Goal: Task Accomplishment & Management: Manage account settings

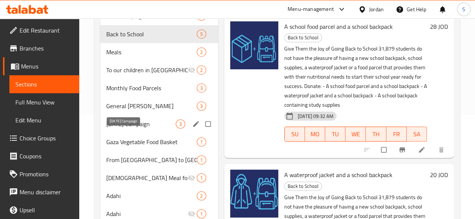
scroll to position [116, 0]
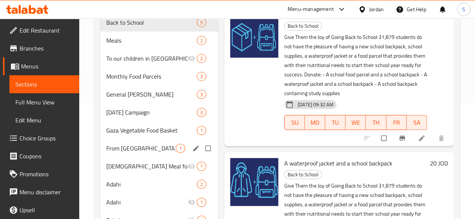
click at [132, 153] on span "From [GEOGRAPHIC_DATA] to [GEOGRAPHIC_DATA]" at bounding box center [140, 148] width 69 height 9
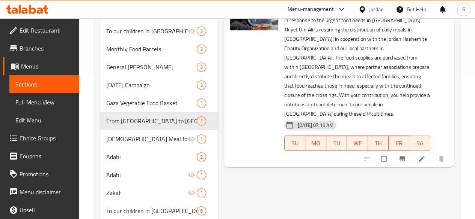
scroll to position [153, 0]
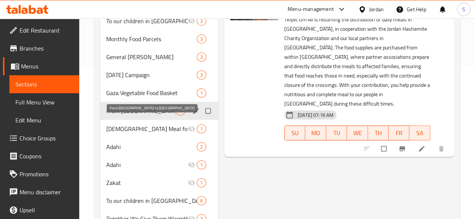
drag, startPoint x: 125, startPoint y: 141, endPoint x: 138, endPoint y: 118, distance: 26.5
click at [138, 118] on div "Gaza Campaign 2 Back to School 5 Meals 2 To our children in [GEOGRAPHIC_DATA] a…" at bounding box center [159, 165] width 118 height 414
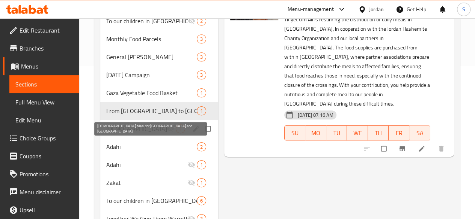
click at [119, 134] on span "[DEMOGRAPHIC_DATA] Meal for [GEOGRAPHIC_DATA] and [GEOGRAPHIC_DATA]" at bounding box center [136, 129] width 60 height 9
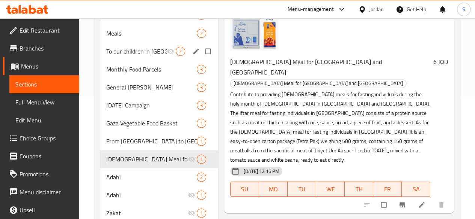
scroll to position [41, 0]
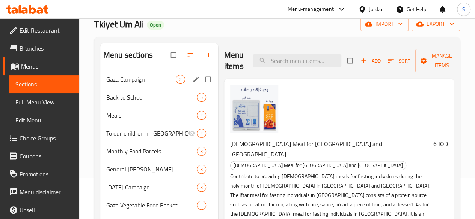
click at [132, 89] on div "Gaza Campaign 2" at bounding box center [159, 80] width 118 height 18
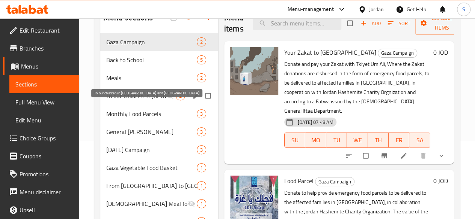
scroll to position [116, 0]
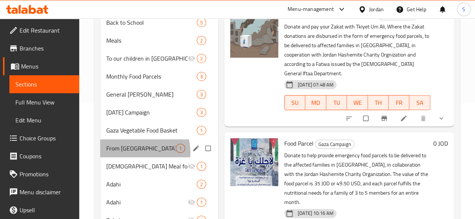
click at [137, 158] on div "From [GEOGRAPHIC_DATA] to [GEOGRAPHIC_DATA] 1" at bounding box center [159, 149] width 118 height 18
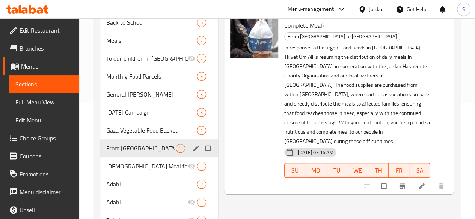
click at [201, 156] on input "Menu sections" at bounding box center [209, 148] width 16 height 14
checkbox input "true"
drag, startPoint x: 122, startPoint y: 160, endPoint x: 126, endPoint y: 148, distance: 12.8
click at [126, 148] on div "Gaza Campaign 2 Back to School 5 Meals 2 To our children in [GEOGRAPHIC_DATA] a…" at bounding box center [159, 202] width 118 height 414
click at [123, 153] on span "From [GEOGRAPHIC_DATA] to [GEOGRAPHIC_DATA]" at bounding box center [140, 148] width 69 height 9
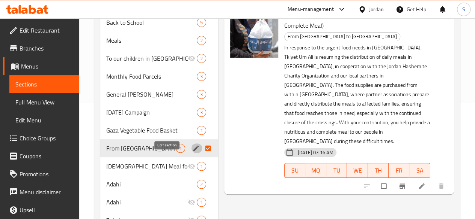
click at [192, 152] on icon "edit" at bounding box center [196, 149] width 8 height 8
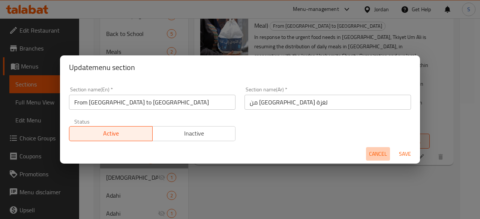
click at [381, 153] on span "Cancel" at bounding box center [378, 154] width 18 height 9
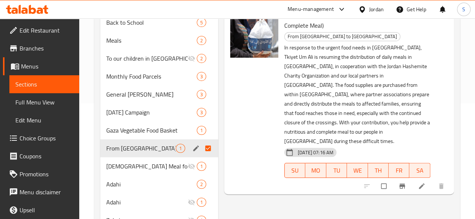
click at [127, 153] on span "From [GEOGRAPHIC_DATA] to [GEOGRAPHIC_DATA]" at bounding box center [140, 148] width 69 height 9
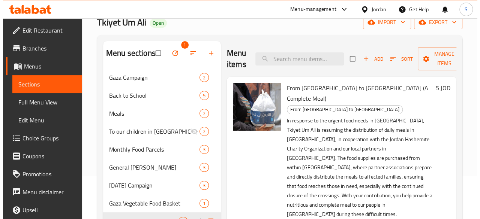
scroll to position [41, 0]
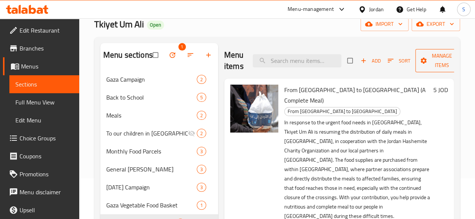
click at [428, 61] on span "Manage items" at bounding box center [441, 60] width 41 height 19
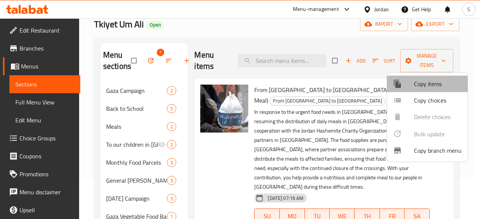
click at [428, 88] on span "Copy items" at bounding box center [438, 84] width 48 height 9
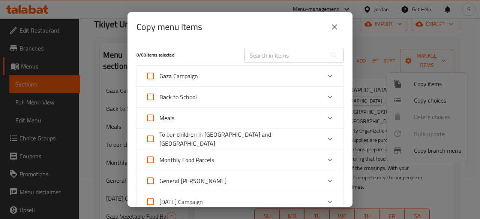
click at [237, 79] on div "Gaza Campaign" at bounding box center [234, 76] width 176 height 18
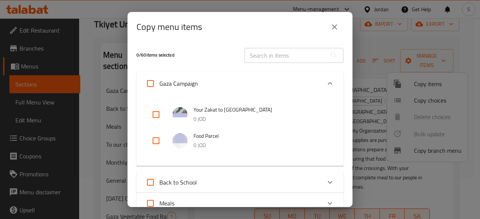
click at [179, 82] on span "Gaza Campaign" at bounding box center [178, 83] width 39 height 11
click at [159, 82] on input "Gaza Campaign" at bounding box center [150, 84] width 18 height 18
checkbox input "true"
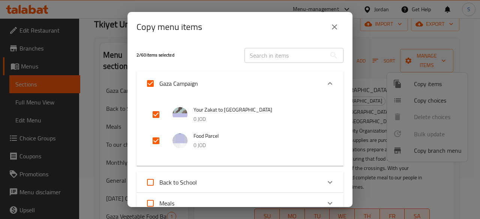
click at [179, 82] on span "Gaza Campaign" at bounding box center [178, 83] width 39 height 11
click at [159, 82] on input "Gaza Campaign" at bounding box center [150, 84] width 18 height 18
checkbox input "false"
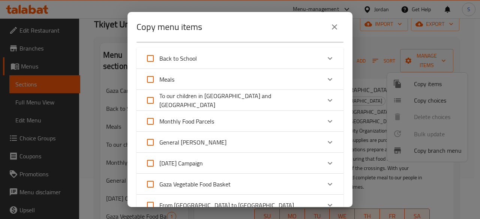
scroll to position [225, 0]
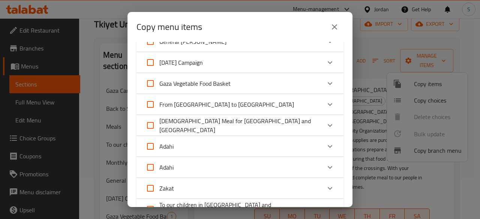
click at [331, 80] on div "Expand" at bounding box center [330, 84] width 18 height 18
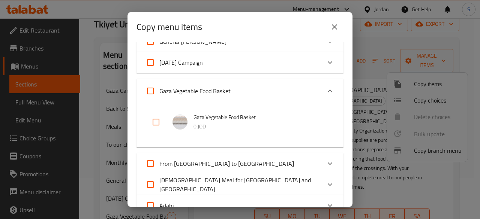
click at [181, 123] on img at bounding box center [180, 122] width 15 height 15
click at [153, 123] on input "checkbox" at bounding box center [156, 122] width 18 height 18
checkbox input "true"
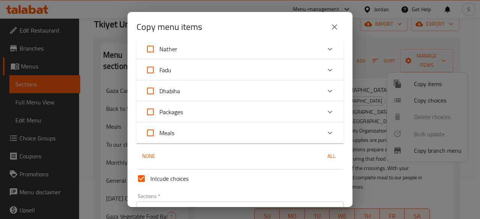
scroll to position [594, 0]
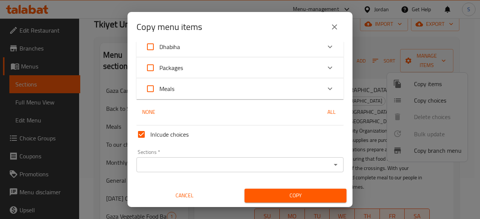
click at [292, 198] on span "Copy" at bounding box center [296, 195] width 90 height 9
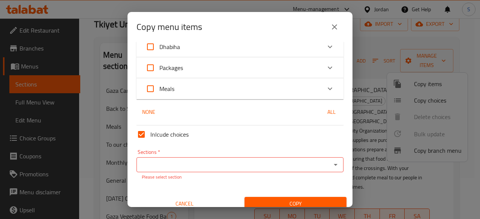
scroll to position [602, 0]
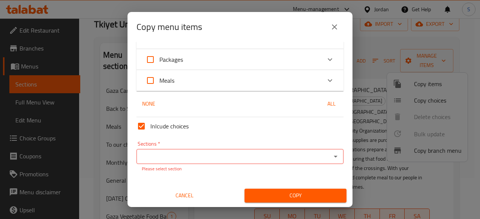
click at [248, 151] on div "Sections *" at bounding box center [240, 156] width 207 height 15
click at [299, 162] on div "Sections *" at bounding box center [240, 156] width 207 height 15
click at [331, 159] on icon "Open" at bounding box center [335, 156] width 9 height 9
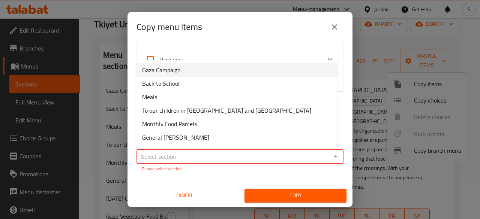
click at [240, 74] on li "Gaza Campaign" at bounding box center [236, 70] width 201 height 14
type input "Gaza Campaign"
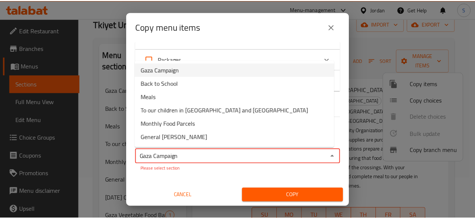
scroll to position [594, 0]
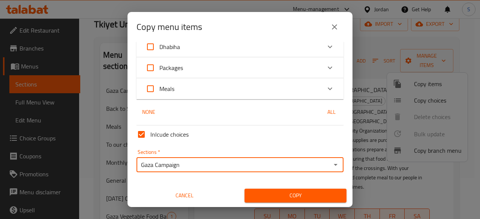
click at [278, 192] on span "Copy" at bounding box center [296, 195] width 90 height 9
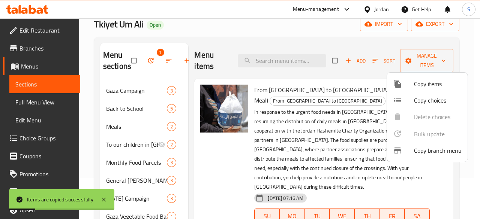
click at [149, 60] on div at bounding box center [240, 109] width 480 height 219
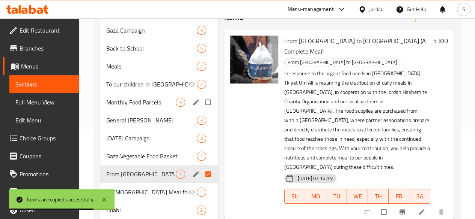
scroll to position [78, 0]
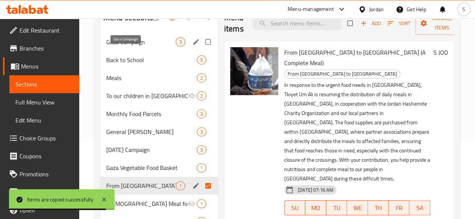
click at [131, 47] on span "Gaza Campaign" at bounding box center [140, 42] width 69 height 9
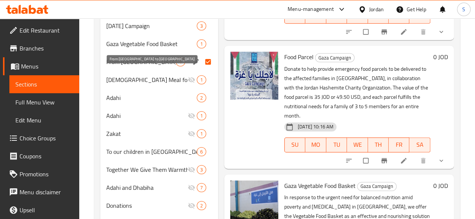
scroll to position [191, 0]
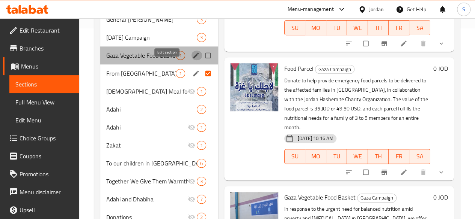
click at [193, 58] on icon "edit" at bounding box center [196, 56] width 6 height 6
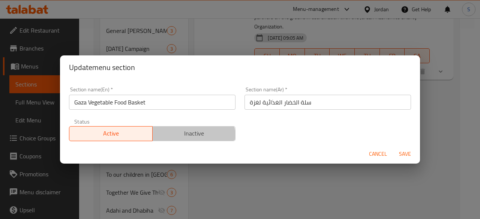
click at [190, 137] on span "Inactive" at bounding box center [194, 133] width 77 height 11
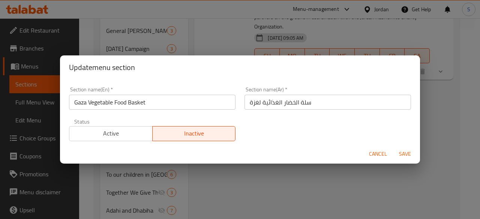
click at [403, 155] on span "Save" at bounding box center [405, 154] width 18 height 9
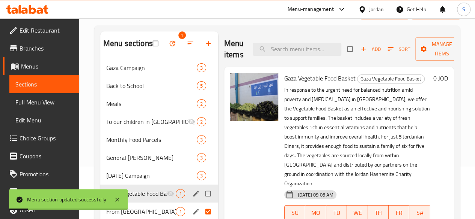
scroll to position [41, 0]
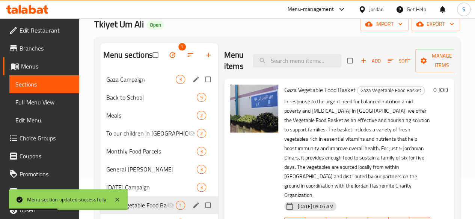
click at [135, 89] on div "Gaza Campaign 3" at bounding box center [159, 80] width 118 height 18
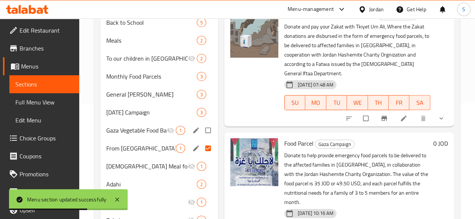
scroll to position [153, 0]
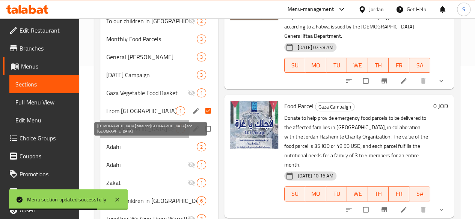
click at [131, 134] on span "[DEMOGRAPHIC_DATA] Meal for [GEOGRAPHIC_DATA] and [GEOGRAPHIC_DATA]" at bounding box center [136, 129] width 60 height 9
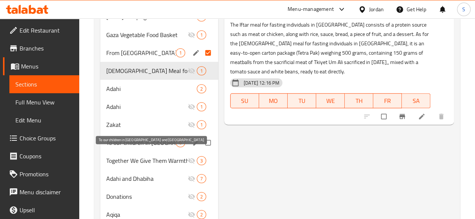
scroll to position [228, 0]
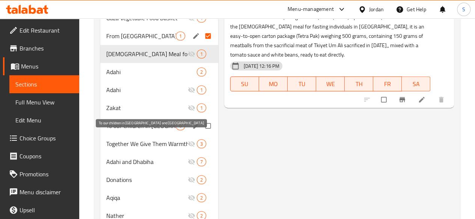
click at [130, 131] on span "To our children in [GEOGRAPHIC_DATA] and [GEOGRAPHIC_DATA]" at bounding box center [140, 126] width 69 height 9
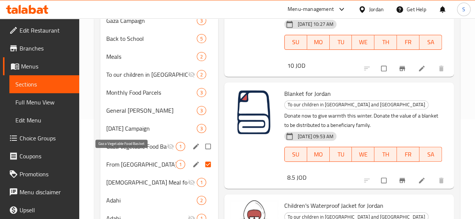
scroll to position [116, 0]
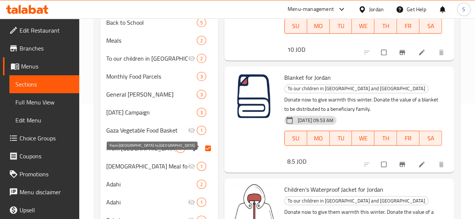
click at [126, 153] on span "From [GEOGRAPHIC_DATA] to [GEOGRAPHIC_DATA]" at bounding box center [140, 148] width 69 height 9
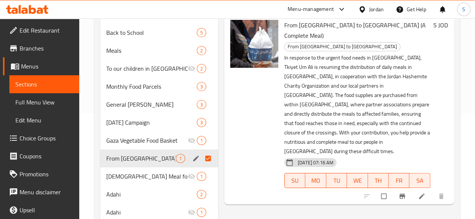
scroll to position [116, 0]
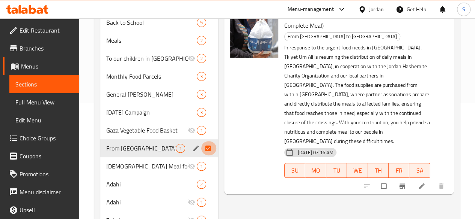
click at [201, 156] on input "Menu sections" at bounding box center [209, 148] width 16 height 14
checkbox input "false"
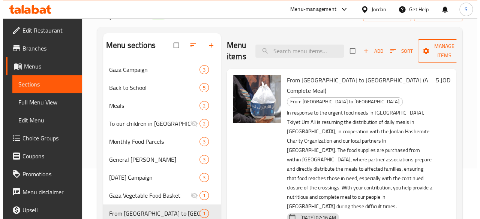
scroll to position [41, 0]
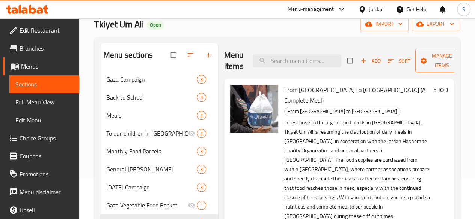
click at [433, 57] on span "Manage items" at bounding box center [441, 60] width 41 height 19
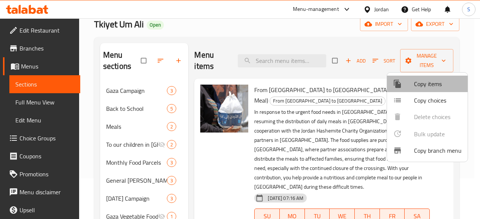
click at [433, 87] on span "Copy items" at bounding box center [438, 84] width 48 height 9
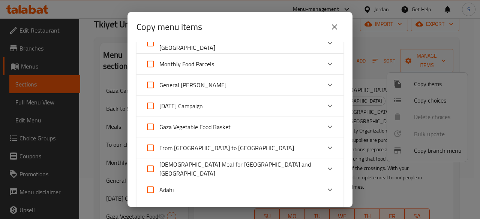
scroll to position [113, 0]
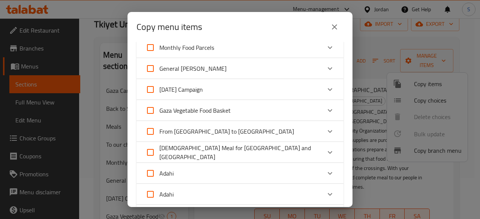
click at [326, 130] on icon "Expand" at bounding box center [330, 131] width 9 height 9
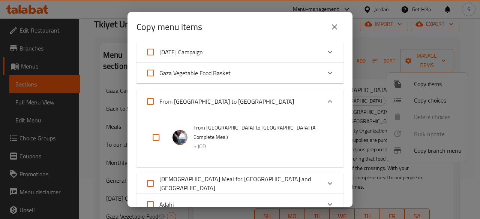
click at [158, 132] on input "checkbox" at bounding box center [156, 138] width 18 height 18
checkbox input "true"
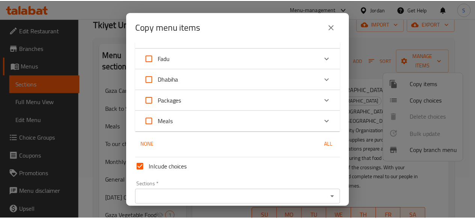
scroll to position [509, 0]
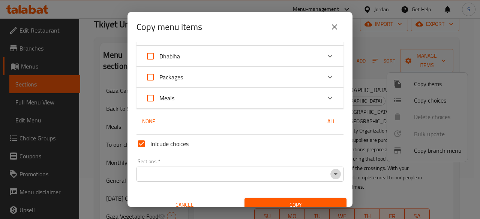
click at [331, 170] on icon "Open" at bounding box center [335, 174] width 9 height 9
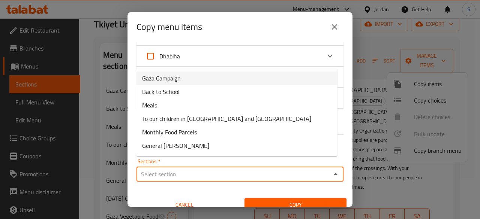
click at [204, 82] on li "Gaza Campaign" at bounding box center [236, 79] width 201 height 14
type input "Gaza Campaign"
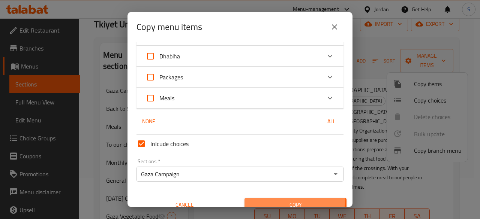
click at [276, 198] on button "Copy" at bounding box center [296, 205] width 102 height 14
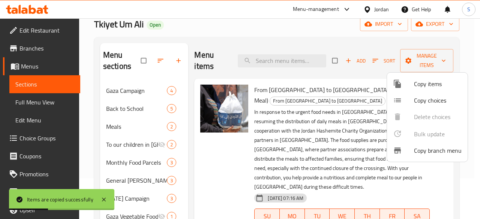
click at [134, 92] on div at bounding box center [240, 109] width 480 height 219
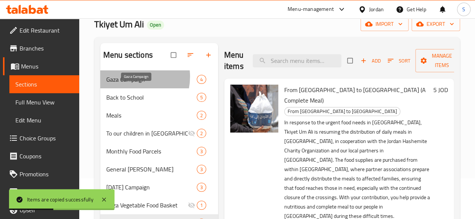
click at [128, 84] on span "Gaza Campaign" at bounding box center [151, 79] width 90 height 9
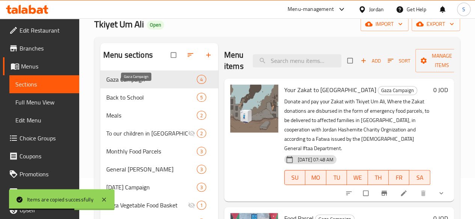
drag, startPoint x: 129, startPoint y: 89, endPoint x: 124, endPoint y: 92, distance: 5.7
click at [124, 84] on span "Gaza Campaign" at bounding box center [151, 79] width 90 height 9
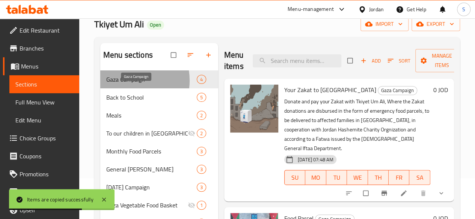
click at [124, 84] on span "Gaza Campaign" at bounding box center [151, 79] width 90 height 9
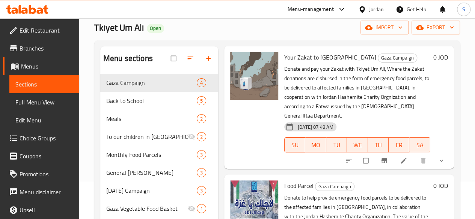
scroll to position [75, 0]
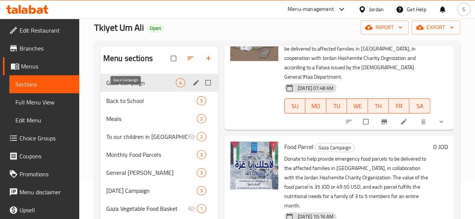
click at [126, 87] on span "Gaza Campaign" at bounding box center [140, 82] width 69 height 9
click at [176, 87] on span "4" at bounding box center [180, 83] width 9 height 7
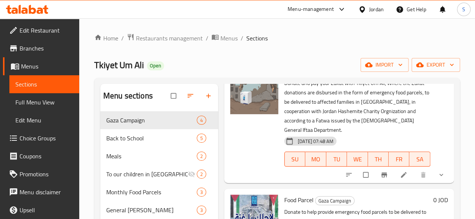
scroll to position [0, 0]
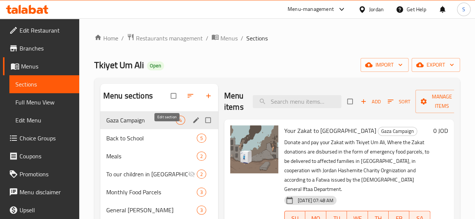
click at [193, 123] on icon "edit" at bounding box center [196, 120] width 6 height 6
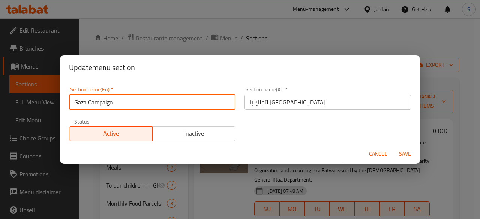
drag, startPoint x: 160, startPoint y: 107, endPoint x: 73, endPoint y: 104, distance: 87.1
click at [73, 105] on input "Gaza Campaign" at bounding box center [152, 102] width 167 height 15
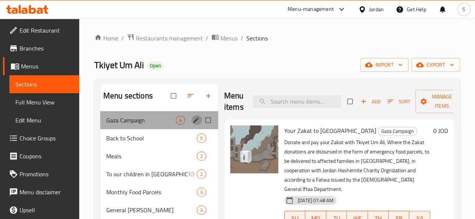
click at [192, 124] on icon "edit" at bounding box center [196, 121] width 8 height 8
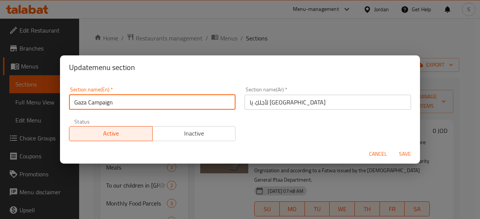
type input "f"
drag, startPoint x: 167, startPoint y: 103, endPoint x: 70, endPoint y: 98, distance: 96.5
click at [70, 98] on input "f" at bounding box center [152, 102] width 167 height 15
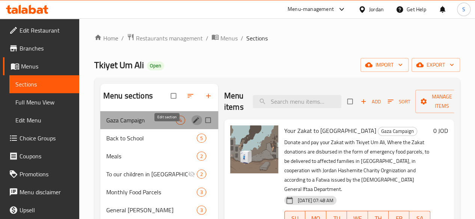
click at [192, 124] on span "edit" at bounding box center [196, 121] width 9 height 8
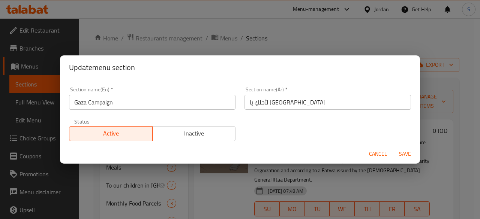
drag, startPoint x: 186, startPoint y: 110, endPoint x: 198, endPoint y: 101, distance: 15.0
click at [198, 102] on div "Section name(En)   * Gaza Campaign Section name(En) *" at bounding box center [153, 99] width 176 height 32
click at [199, 101] on input "Gaza Campaign" at bounding box center [152, 102] width 167 height 15
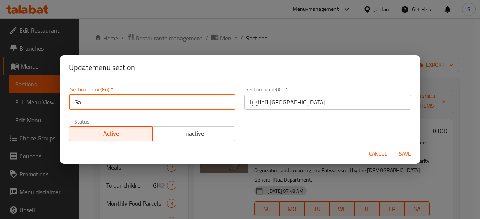
type input "G"
type input "f"
drag, startPoint x: 199, startPoint y: 101, endPoint x: 172, endPoint y: 122, distance: 34.2
click at [172, 122] on div "Section name(En)   * f Section name(En) * Section name(Ar)   * لأجلكِ يا غزة Se…" at bounding box center [240, 114] width 351 height 63
click at [173, 108] on input "f" at bounding box center [152, 102] width 167 height 15
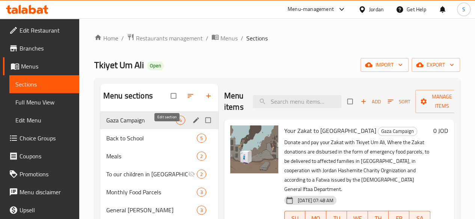
click at [192, 124] on icon "edit" at bounding box center [196, 121] width 8 height 8
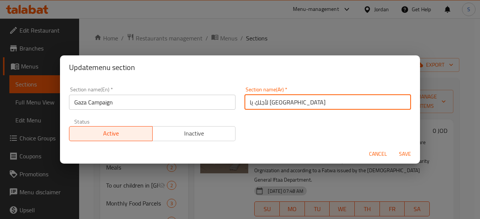
drag, startPoint x: 320, startPoint y: 104, endPoint x: 169, endPoint y: 99, distance: 150.9
click at [169, 99] on div "Section name(En)   * Gaza Campaign Section name(En) * Section name(Ar)   * لأجل…" at bounding box center [240, 114] width 351 height 63
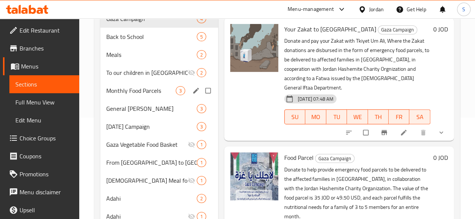
scroll to position [113, 0]
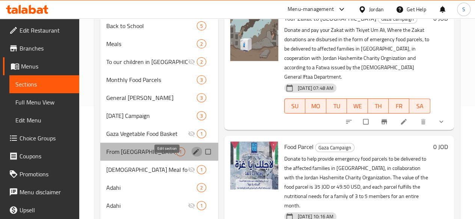
click at [193, 155] on icon "edit" at bounding box center [196, 152] width 6 height 6
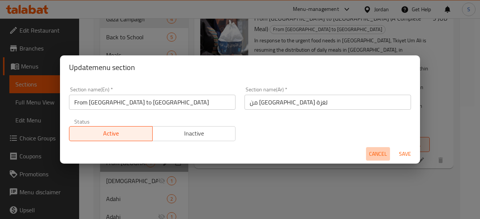
click at [389, 154] on button "Cancel" at bounding box center [378, 154] width 24 height 14
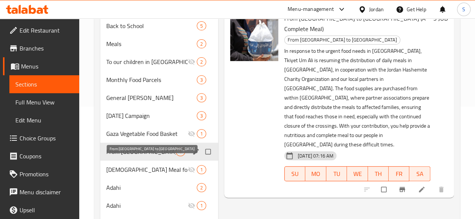
click at [125, 156] on span "From [GEOGRAPHIC_DATA] to [GEOGRAPHIC_DATA]" at bounding box center [140, 151] width 69 height 9
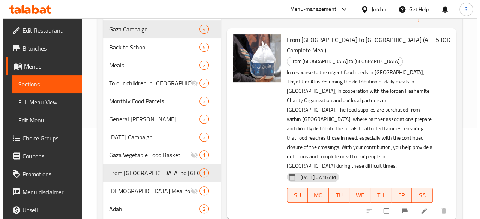
scroll to position [38, 0]
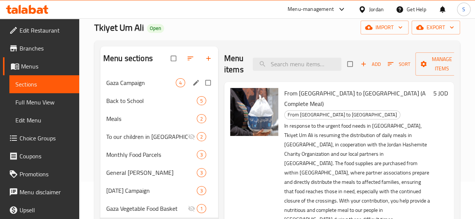
click at [143, 87] on span "Gaza Campaign" at bounding box center [140, 82] width 69 height 9
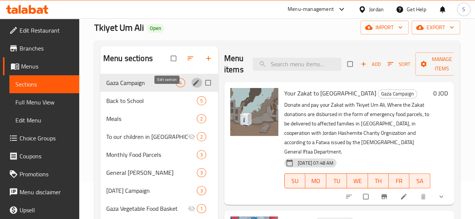
click at [191, 88] on button "edit" at bounding box center [196, 83] width 11 height 10
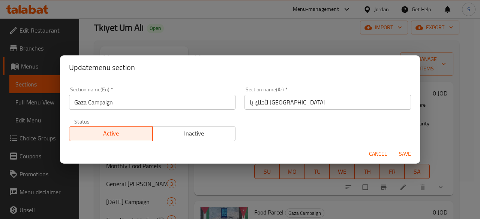
click at [221, 138] on span "Inactive" at bounding box center [194, 133] width 77 height 11
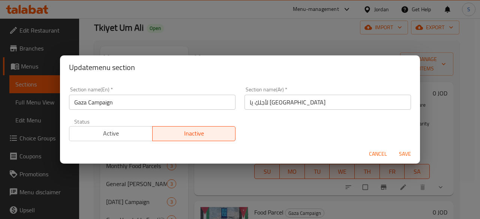
click at [410, 152] on span "Save" at bounding box center [405, 154] width 18 height 9
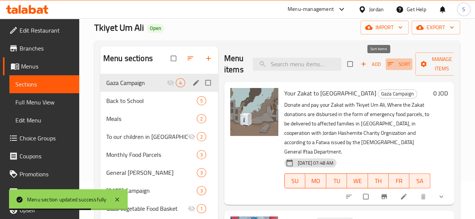
click at [387, 66] on icon "button" at bounding box center [390, 64] width 6 height 4
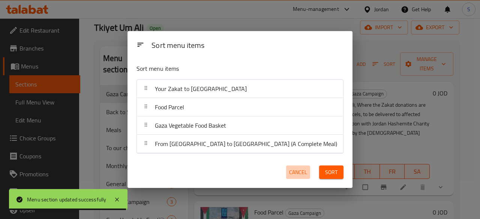
click at [289, 171] on span "Cancel" at bounding box center [298, 172] width 18 height 9
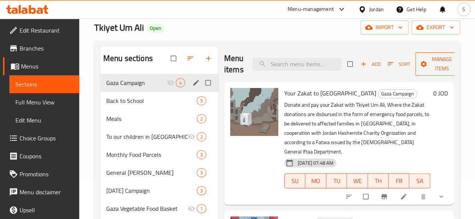
click at [424, 68] on span "Manage items" at bounding box center [441, 64] width 41 height 19
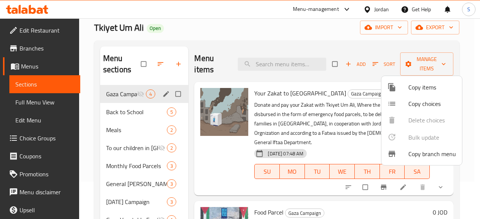
click at [423, 88] on span "Copy items" at bounding box center [433, 87] width 48 height 9
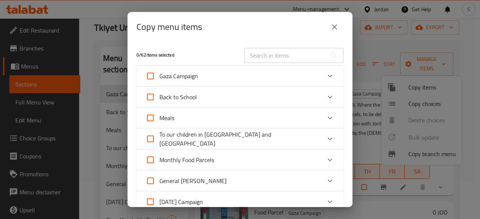
click at [236, 79] on div "Gaza Campaign" at bounding box center [234, 76] width 176 height 18
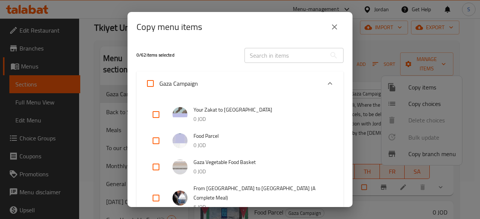
scroll to position [38, 0]
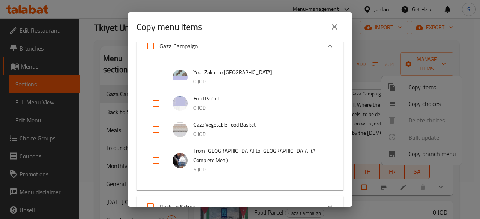
click at [156, 79] on input "checkbox" at bounding box center [156, 77] width 18 height 18
checkbox input "true"
click at [157, 103] on input "checkbox" at bounding box center [156, 104] width 18 height 18
checkbox input "true"
click at [155, 128] on input "checkbox" at bounding box center [156, 130] width 18 height 18
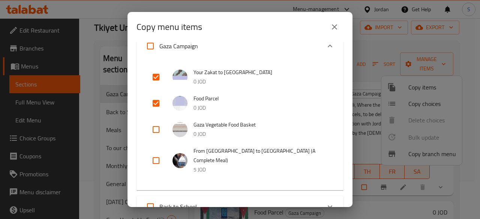
checkbox input "true"
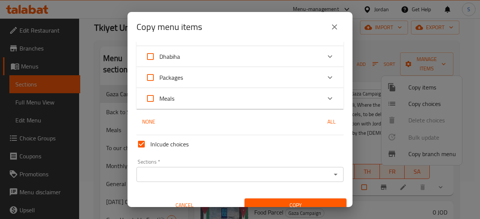
scroll to position [587, 0]
click at [327, 171] on div "Sections *" at bounding box center [240, 174] width 207 height 15
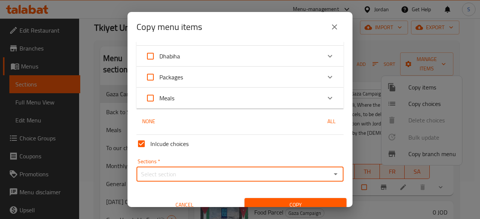
click at [331, 170] on icon "Open" at bounding box center [335, 174] width 9 height 9
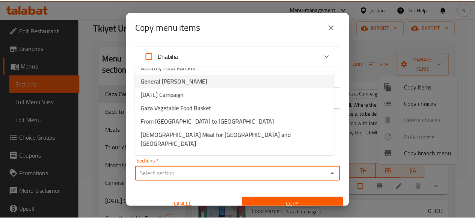
scroll to position [75, 0]
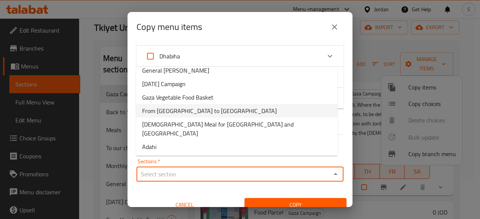
click at [216, 112] on li "From [GEOGRAPHIC_DATA] to [GEOGRAPHIC_DATA]" at bounding box center [236, 111] width 201 height 14
type input "From [GEOGRAPHIC_DATA] to [GEOGRAPHIC_DATA]"
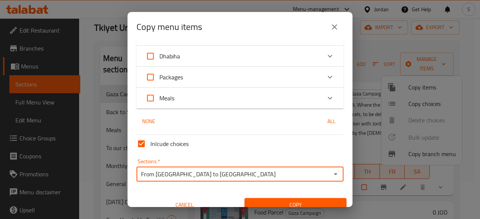
click at [317, 201] on span "Copy" at bounding box center [296, 205] width 90 height 9
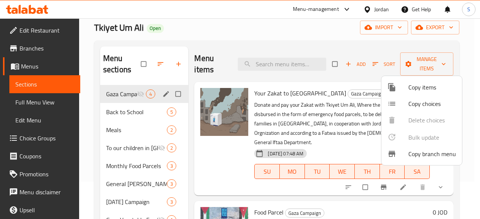
click at [467, 63] on div at bounding box center [240, 109] width 480 height 219
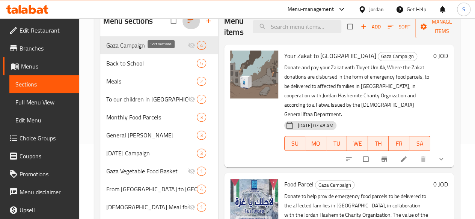
click at [186, 24] on icon "button" at bounding box center [190, 21] width 8 height 8
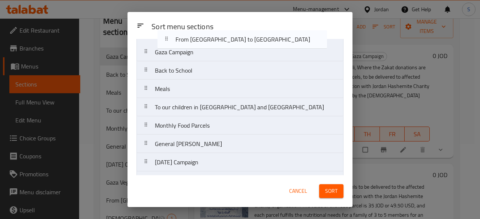
scroll to position [0, 0]
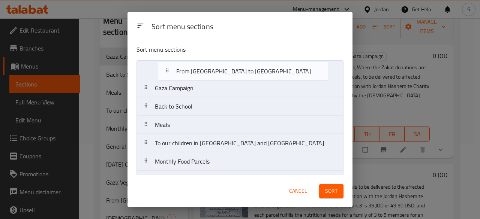
drag, startPoint x: 212, startPoint y: 148, endPoint x: 219, endPoint y: 73, distance: 75.7
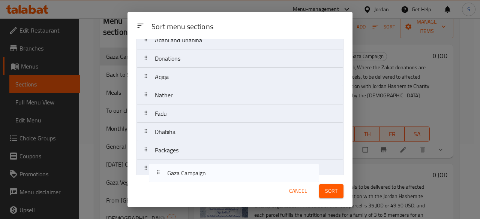
scroll to position [308, 0]
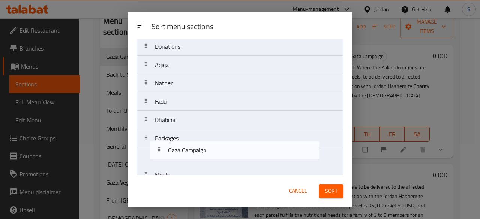
drag, startPoint x: 237, startPoint y: 93, endPoint x: 234, endPoint y: 159, distance: 65.7
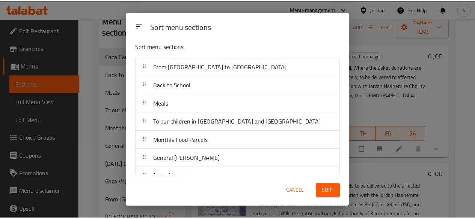
scroll to position [0, 0]
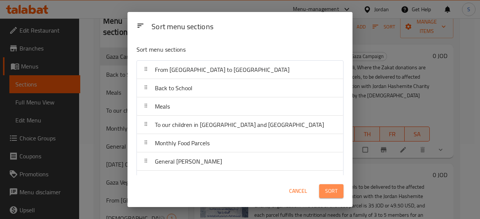
click at [319, 190] on button "Sort" at bounding box center [331, 192] width 24 height 14
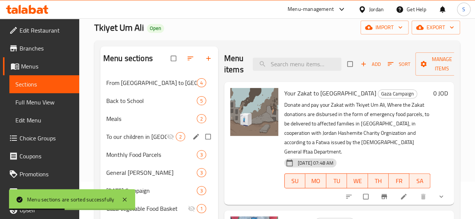
scroll to position [75, 0]
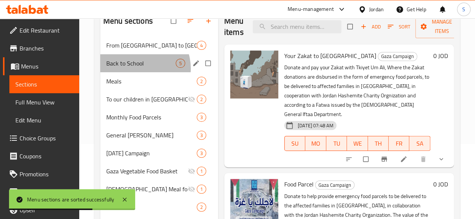
click at [138, 72] on div "Back to School 5" at bounding box center [159, 63] width 118 height 18
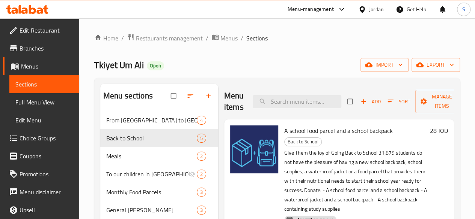
click at [387, 103] on span "Sort" at bounding box center [398, 102] width 23 height 9
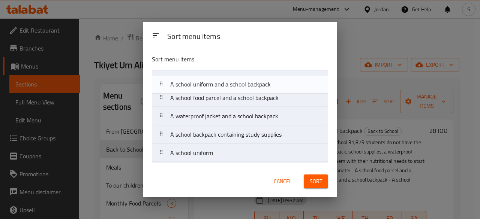
drag, startPoint x: 227, startPoint y: 155, endPoint x: 227, endPoint y: 73, distance: 81.8
click at [227, 73] on nav "A school food parcel and a school backpack A waterproof jacket and a school bac…" at bounding box center [240, 116] width 176 height 93
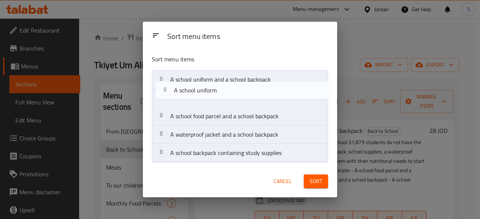
drag, startPoint x: 237, startPoint y: 156, endPoint x: 241, endPoint y: 90, distance: 66.1
click at [241, 90] on nav "A school uniform and a school backpack A school food parcel and a school backpa…" at bounding box center [240, 116] width 176 height 93
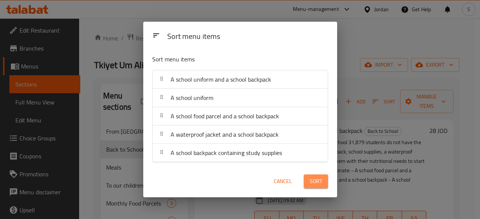
click at [318, 178] on span "Sort" at bounding box center [316, 181] width 12 height 9
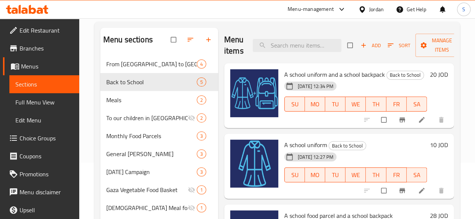
scroll to position [41, 0]
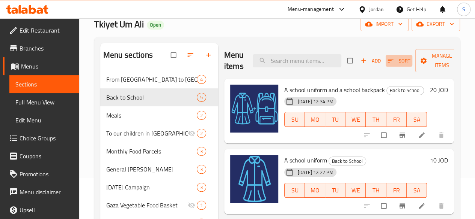
click at [386, 60] on span "button" at bounding box center [390, 61] width 9 height 8
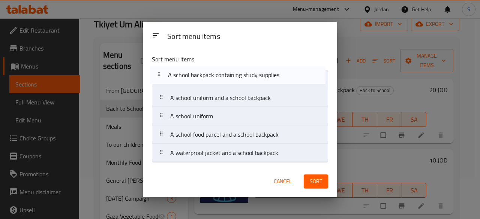
drag, startPoint x: 284, startPoint y: 157, endPoint x: 284, endPoint y: 79, distance: 78.0
click at [284, 79] on nav "A school uniform and a school backpack A school uniform A school food parcel an…" at bounding box center [240, 116] width 176 height 93
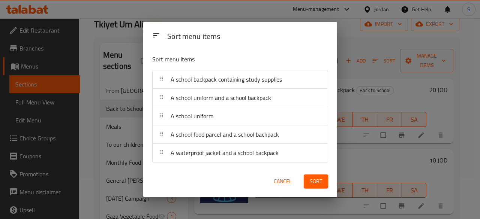
click at [317, 187] on button "Sort" at bounding box center [316, 182] width 24 height 14
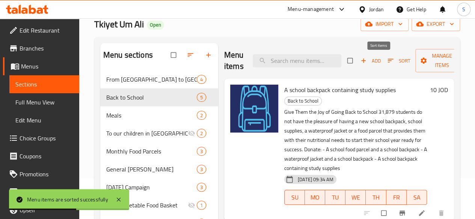
click at [387, 60] on span "Sort" at bounding box center [398, 61] width 23 height 9
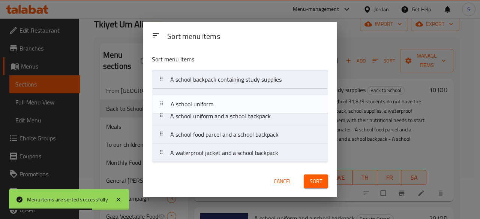
drag, startPoint x: 258, startPoint y: 117, endPoint x: 258, endPoint y: 101, distance: 16.1
click at [258, 101] on nav "A school backpack containing study supplies A school uniform and a school backp…" at bounding box center [240, 116] width 176 height 93
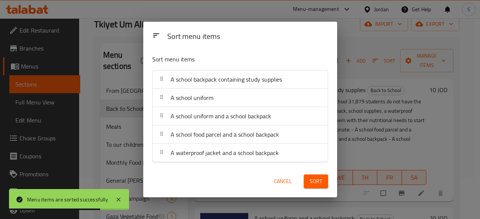
click at [320, 186] on span "Sort" at bounding box center [316, 181] width 12 height 9
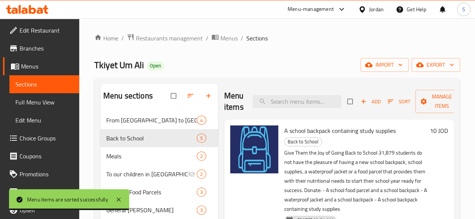
scroll to position [0, 0]
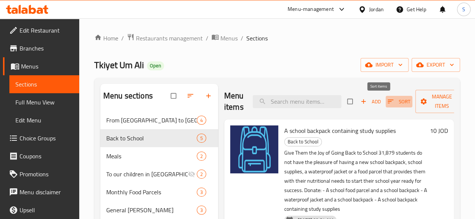
click at [387, 101] on span "Sort" at bounding box center [398, 102] width 23 height 9
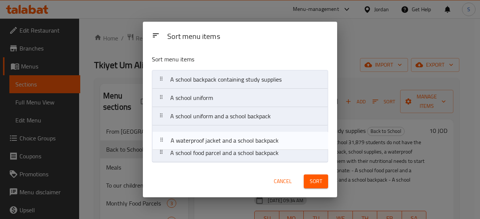
drag, startPoint x: 282, startPoint y: 158, endPoint x: 282, endPoint y: 144, distance: 14.6
click at [282, 144] on nav "A school backpack containing study supplies A school uniform A school uniform a…" at bounding box center [240, 116] width 176 height 93
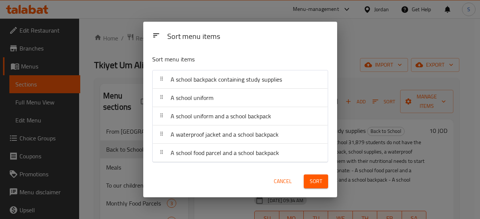
click at [314, 179] on span "Sort" at bounding box center [316, 181] width 12 height 9
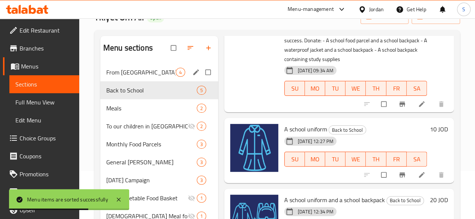
scroll to position [41, 0]
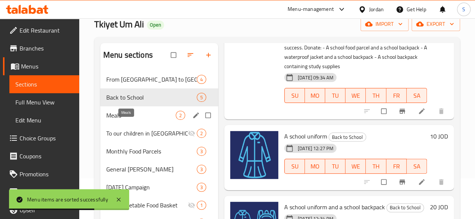
click at [123, 120] on span "Meals" at bounding box center [140, 115] width 69 height 9
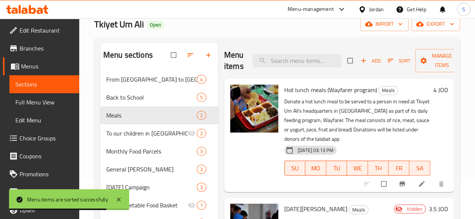
scroll to position [191, 0]
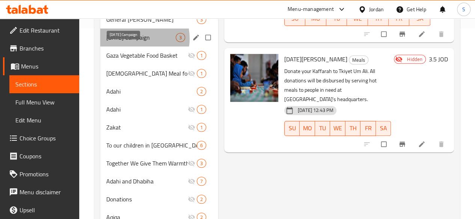
click at [131, 42] on span "[DATE] Campaign" at bounding box center [140, 37] width 69 height 9
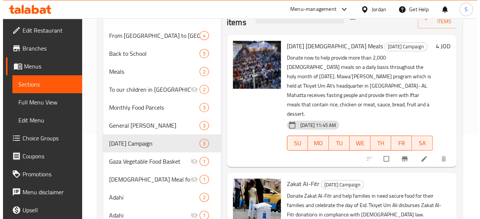
scroll to position [41, 0]
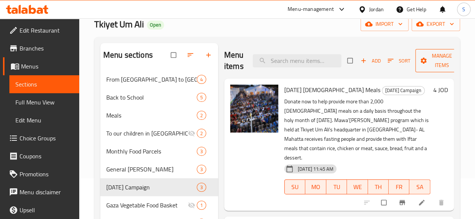
click at [425, 61] on span "Manage items" at bounding box center [441, 60] width 41 height 19
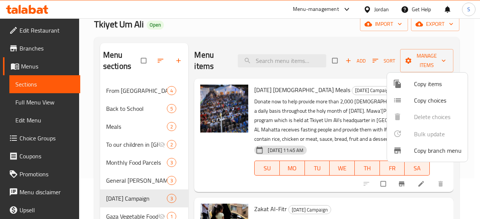
click at [425, 84] on span "Copy items" at bounding box center [438, 84] width 48 height 9
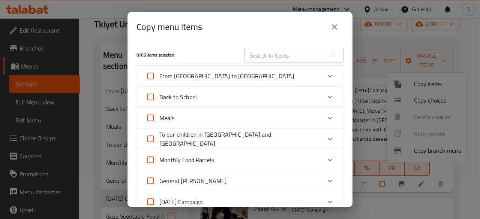
scroll to position [38, 0]
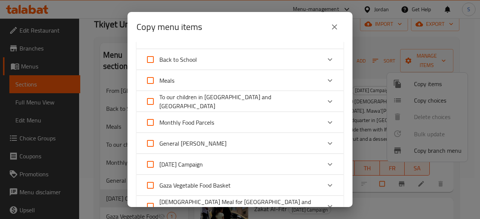
click at [326, 164] on icon "Expand" at bounding box center [330, 164] width 9 height 9
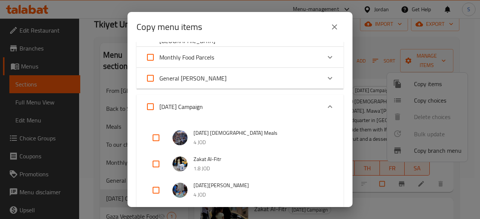
scroll to position [113, 0]
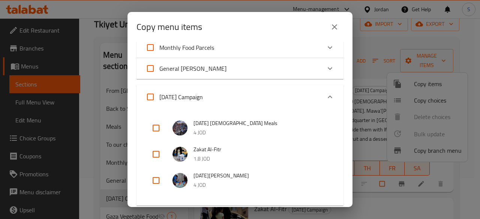
click at [156, 125] on input "checkbox" at bounding box center [156, 128] width 18 height 18
checkbox input "true"
click at [153, 155] on input "checkbox" at bounding box center [156, 155] width 18 height 18
checkbox input "true"
click at [155, 178] on input "checkbox" at bounding box center [156, 181] width 18 height 18
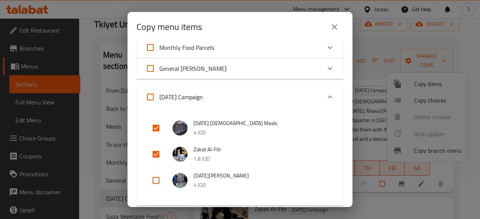
checkbox input "true"
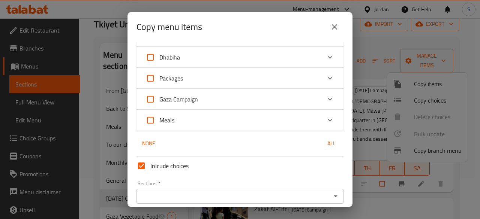
scroll to position [561, 0]
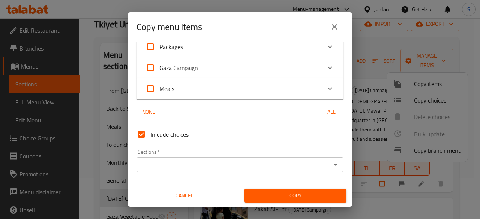
click at [331, 167] on icon "Open" at bounding box center [335, 165] width 9 height 9
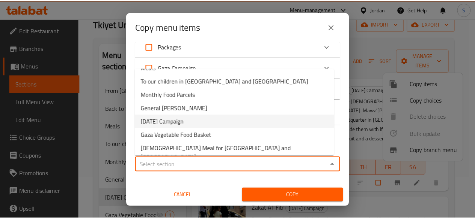
scroll to position [0, 0]
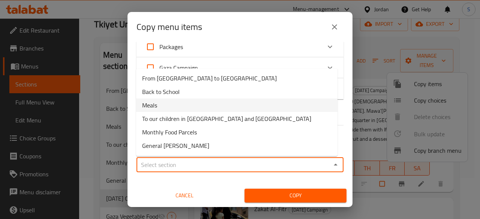
click at [217, 106] on li "Meals" at bounding box center [236, 106] width 201 height 14
type input "Meals"
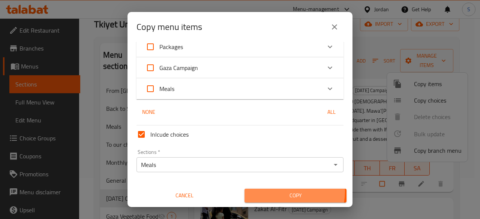
click at [286, 192] on span "Copy" at bounding box center [296, 195] width 90 height 9
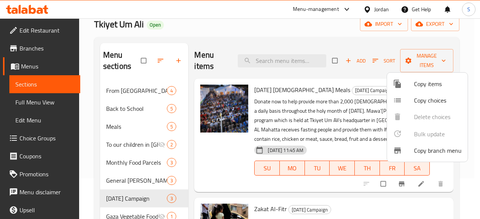
click at [480, 61] on div at bounding box center [240, 109] width 480 height 219
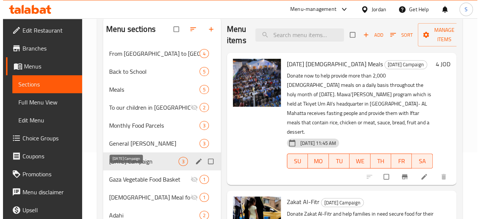
scroll to position [78, 0]
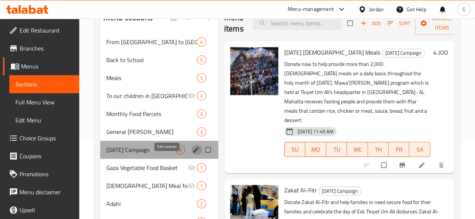
click at [193, 153] on icon "edit" at bounding box center [196, 150] width 6 height 6
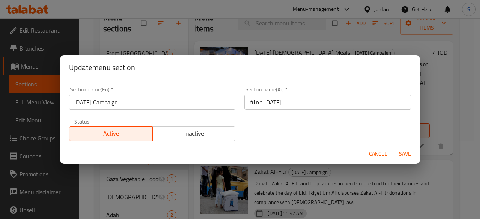
click at [188, 134] on span "Inactive" at bounding box center [194, 133] width 77 height 11
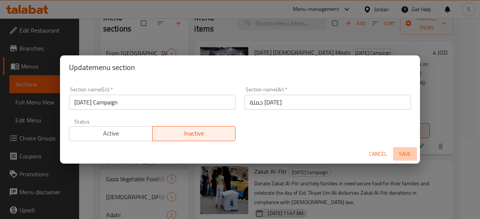
click at [403, 152] on span "Save" at bounding box center [405, 154] width 18 height 9
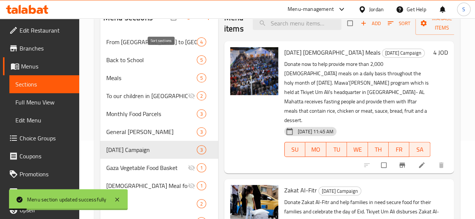
click at [186, 21] on icon "button" at bounding box center [190, 18] width 8 height 8
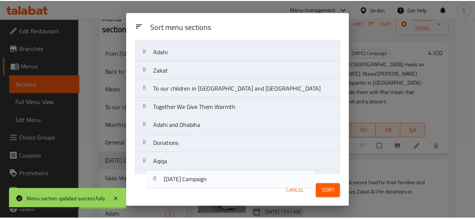
scroll to position [308, 0]
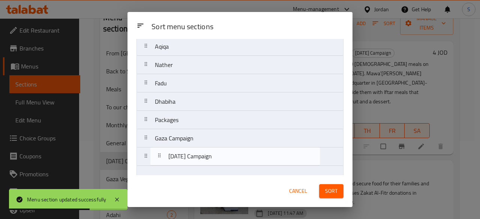
drag, startPoint x: 208, startPoint y: 141, endPoint x: 207, endPoint y: 159, distance: 17.3
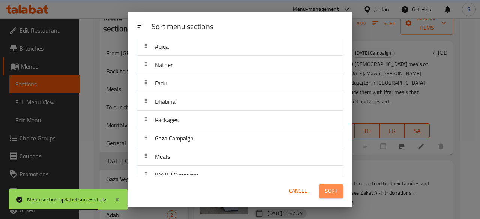
click at [325, 193] on span "Sort" at bounding box center [331, 191] width 12 height 9
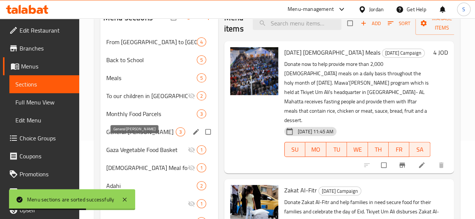
click at [128, 137] on span "General [PERSON_NAME]" at bounding box center [140, 132] width 69 height 9
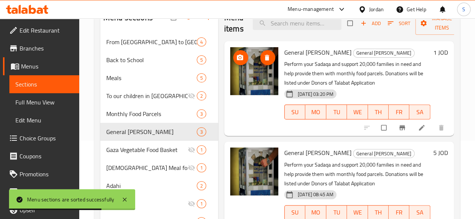
click at [230, 70] on img at bounding box center [254, 71] width 48 height 48
click at [233, 61] on button "upload picture" at bounding box center [240, 57] width 15 height 15
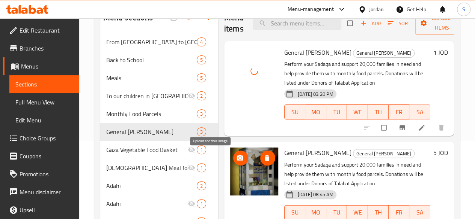
click at [236, 158] on icon "upload picture" at bounding box center [240, 159] width 8 height 8
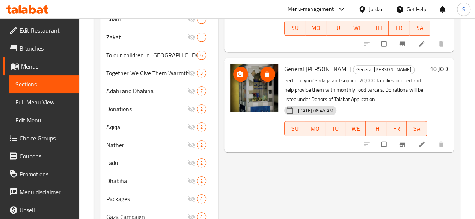
scroll to position [266, 0]
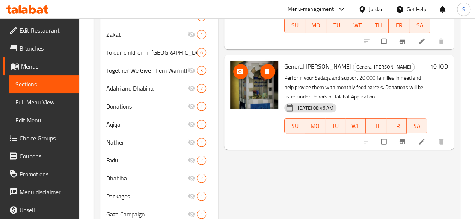
click at [230, 78] on img at bounding box center [254, 85] width 48 height 48
click at [233, 77] on button "upload picture" at bounding box center [240, 71] width 15 height 15
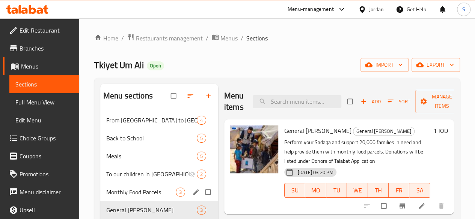
scroll to position [0, 0]
click at [52, 29] on span "Edit Restaurant" at bounding box center [47, 30] width 54 height 9
